Goal: Navigation & Orientation: Find specific page/section

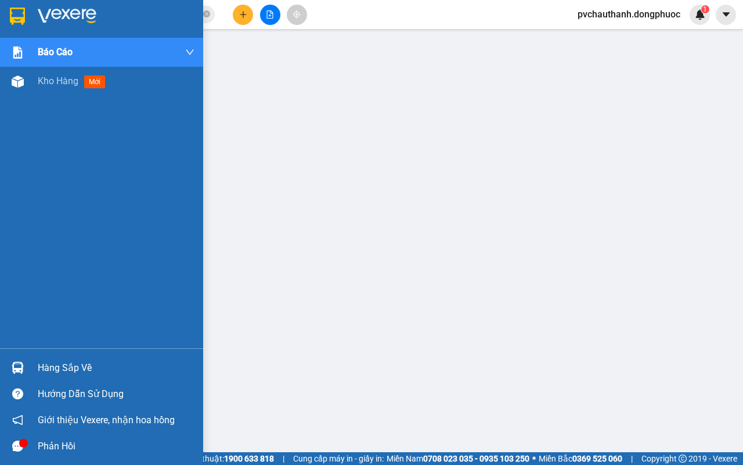
click at [50, 77] on span "Kho hàng" at bounding box center [58, 80] width 41 height 11
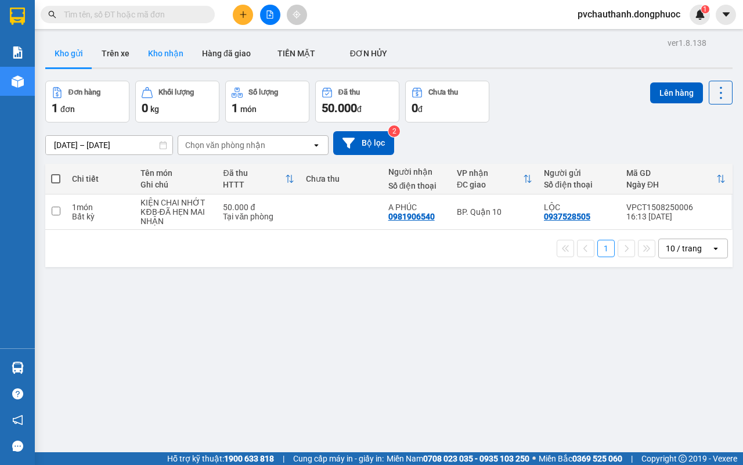
click at [164, 48] on button "Kho nhận" at bounding box center [166, 53] width 54 height 28
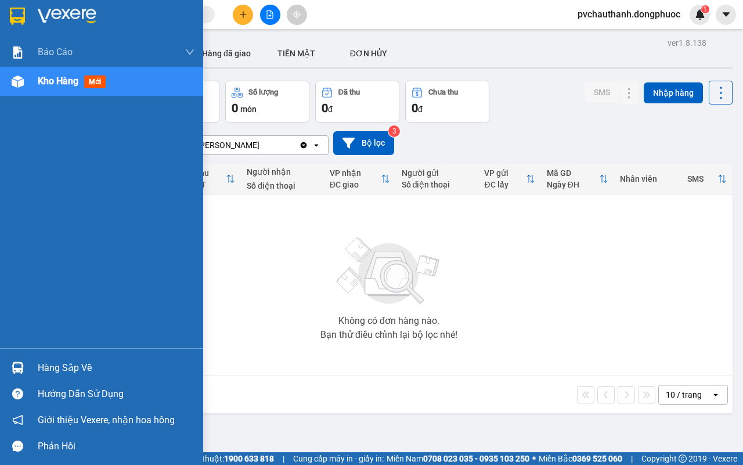
click at [70, 369] on div "Hàng sắp về" at bounding box center [116, 367] width 157 height 17
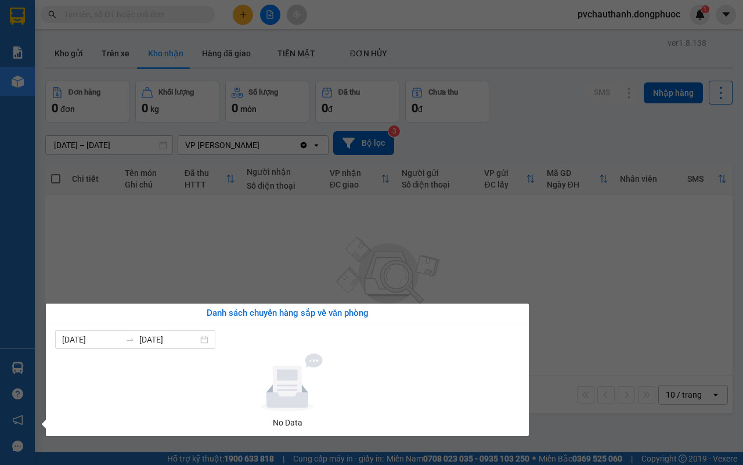
click at [150, 274] on section "Kết quả tìm kiếm ( 0 ) Bộ lọc No Data pvchauthanh.dongphuoc 1 Báo cáo Mẫu 1: Bá…" at bounding box center [371, 232] width 743 height 465
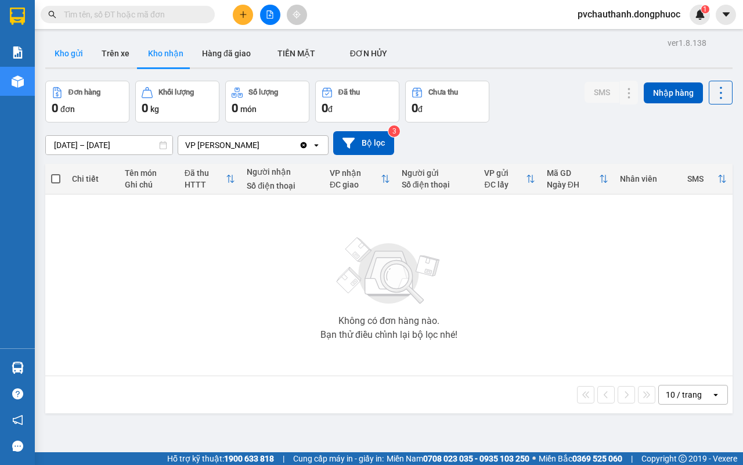
click at [78, 54] on button "Kho gửi" at bounding box center [68, 53] width 47 height 28
